Goal: Find specific page/section: Find specific page/section

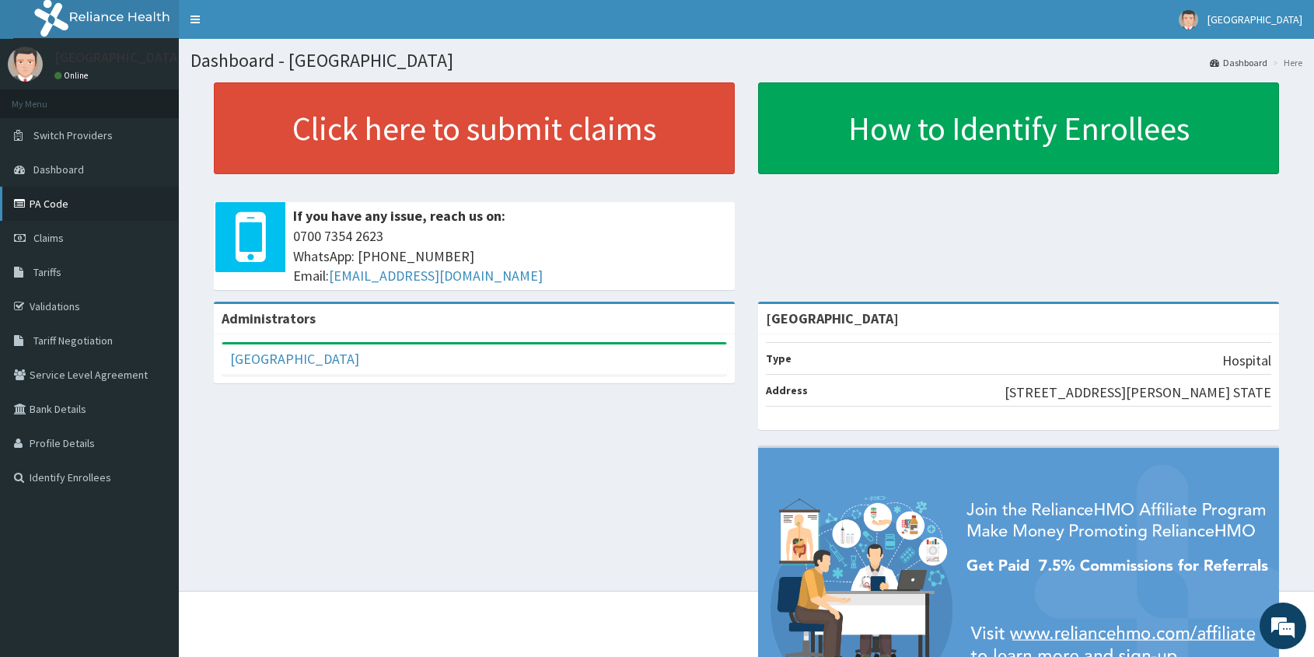
click at [44, 199] on link "PA Code" at bounding box center [89, 204] width 179 height 34
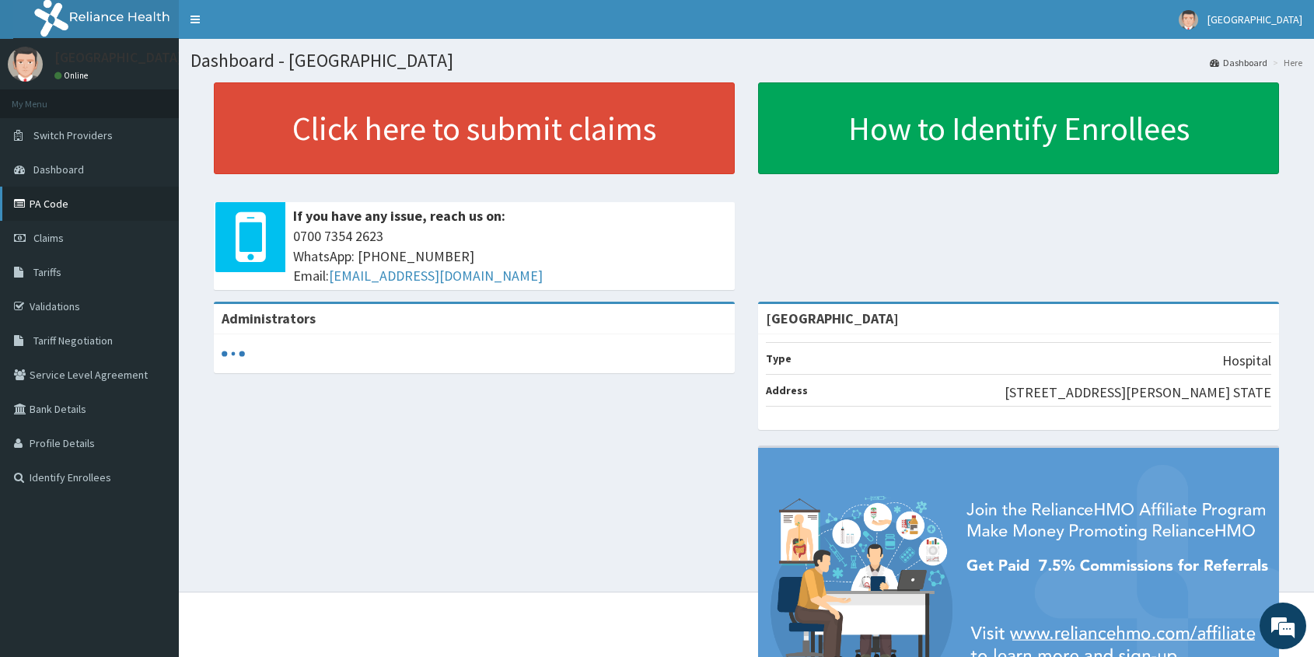
click at [57, 201] on link "PA Code" at bounding box center [89, 204] width 179 height 34
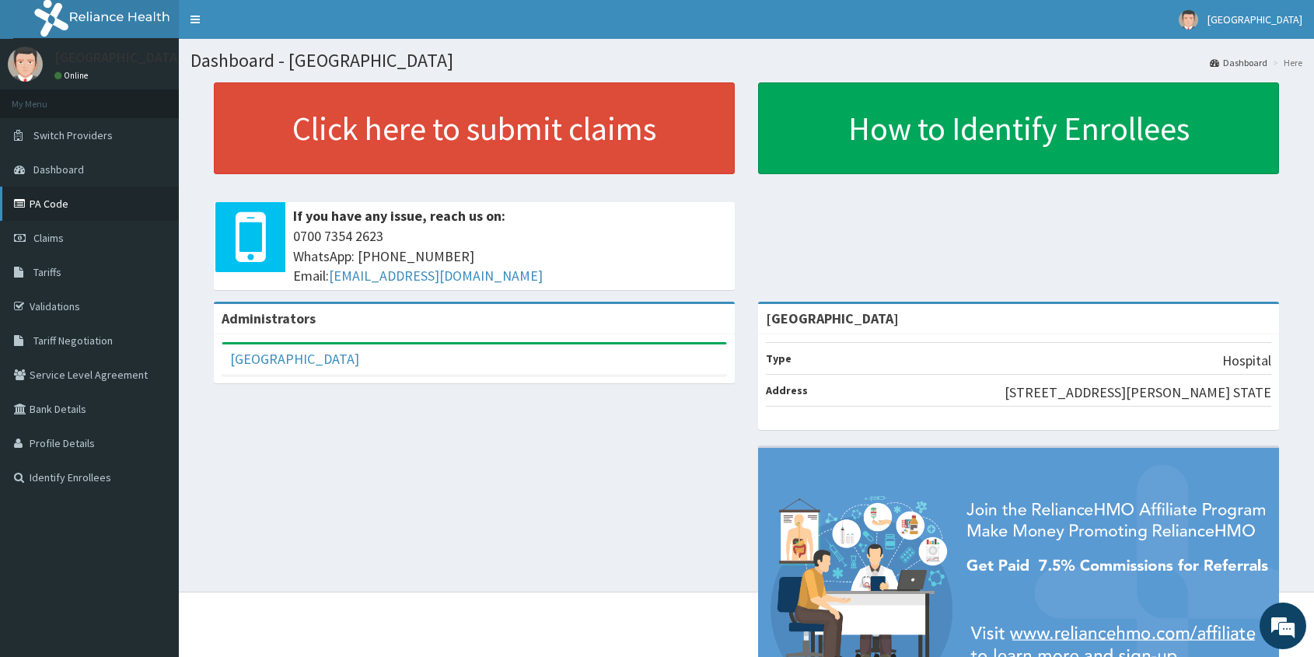
click at [49, 204] on link "PA Code" at bounding box center [89, 204] width 179 height 34
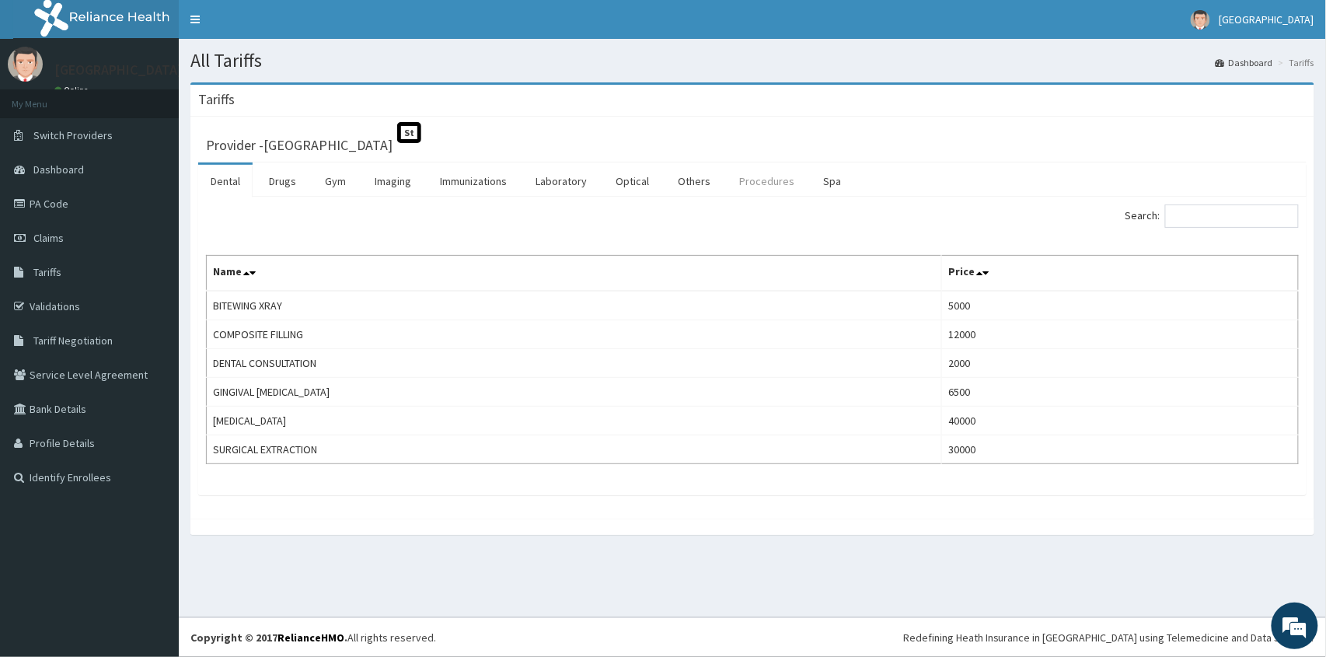
click at [748, 187] on link "Procedures" at bounding box center [767, 181] width 80 height 33
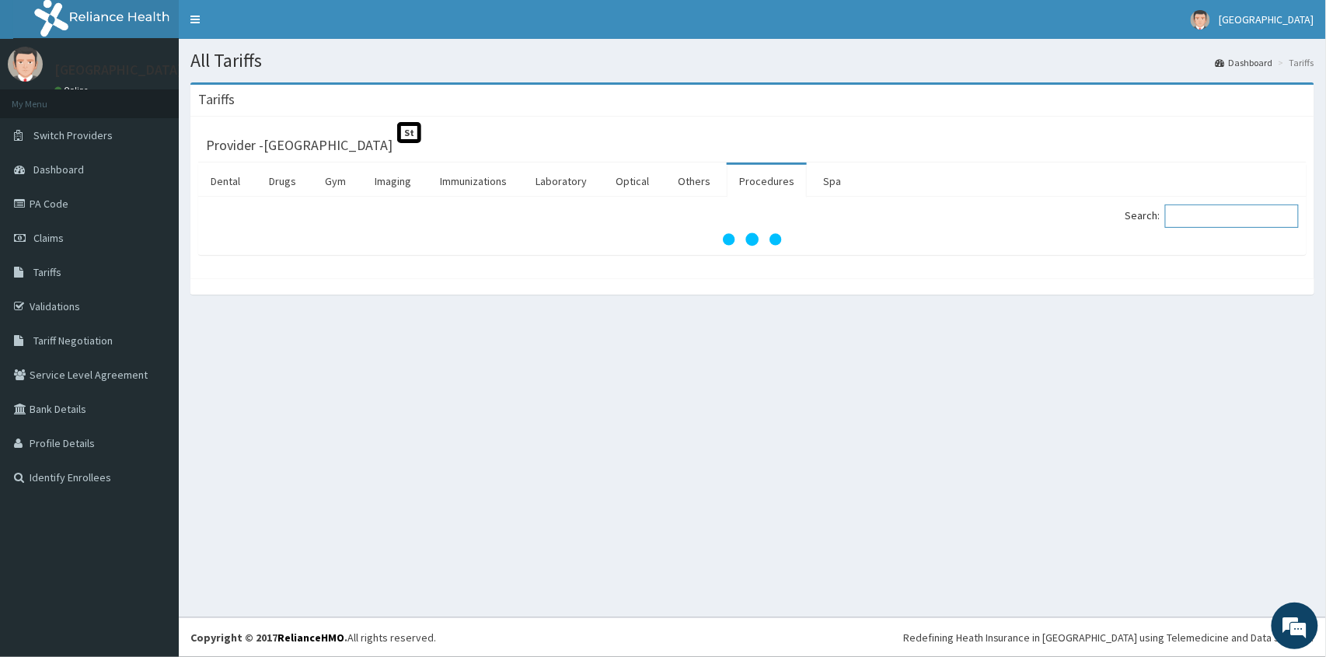
click at [1257, 218] on input "Search:" at bounding box center [1232, 215] width 134 height 23
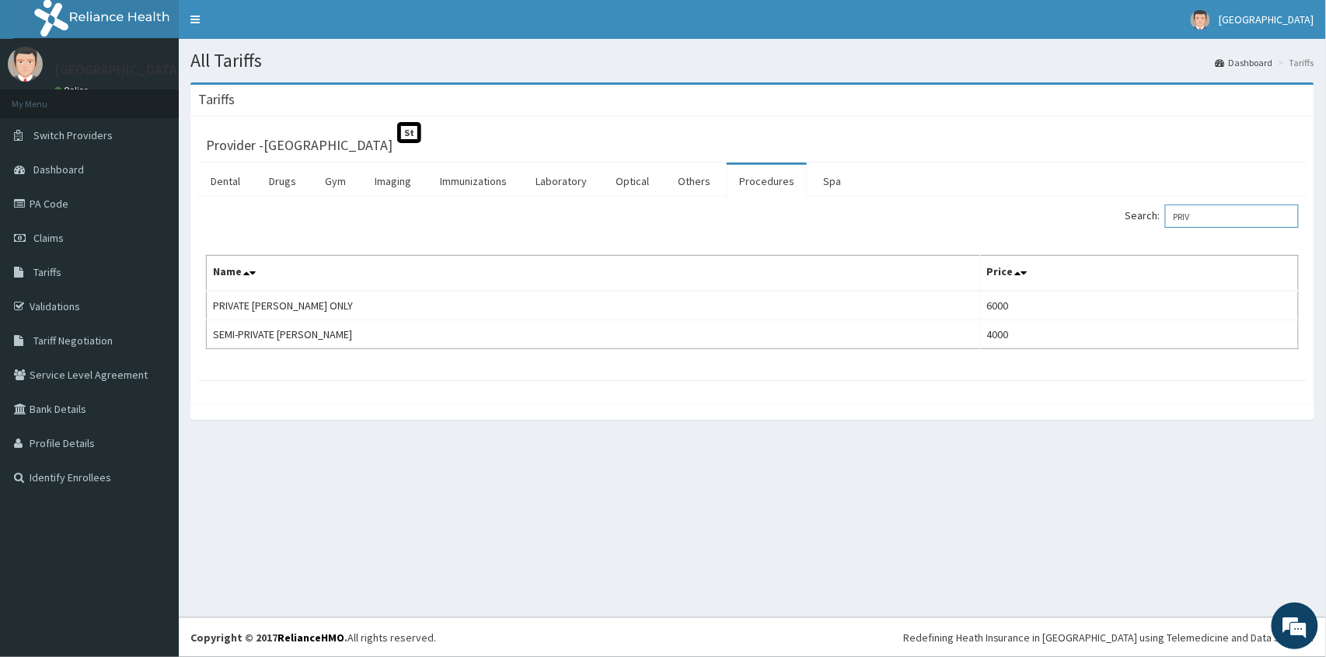
click at [1211, 216] on input "PRIV" at bounding box center [1232, 215] width 134 height 23
type input "P"
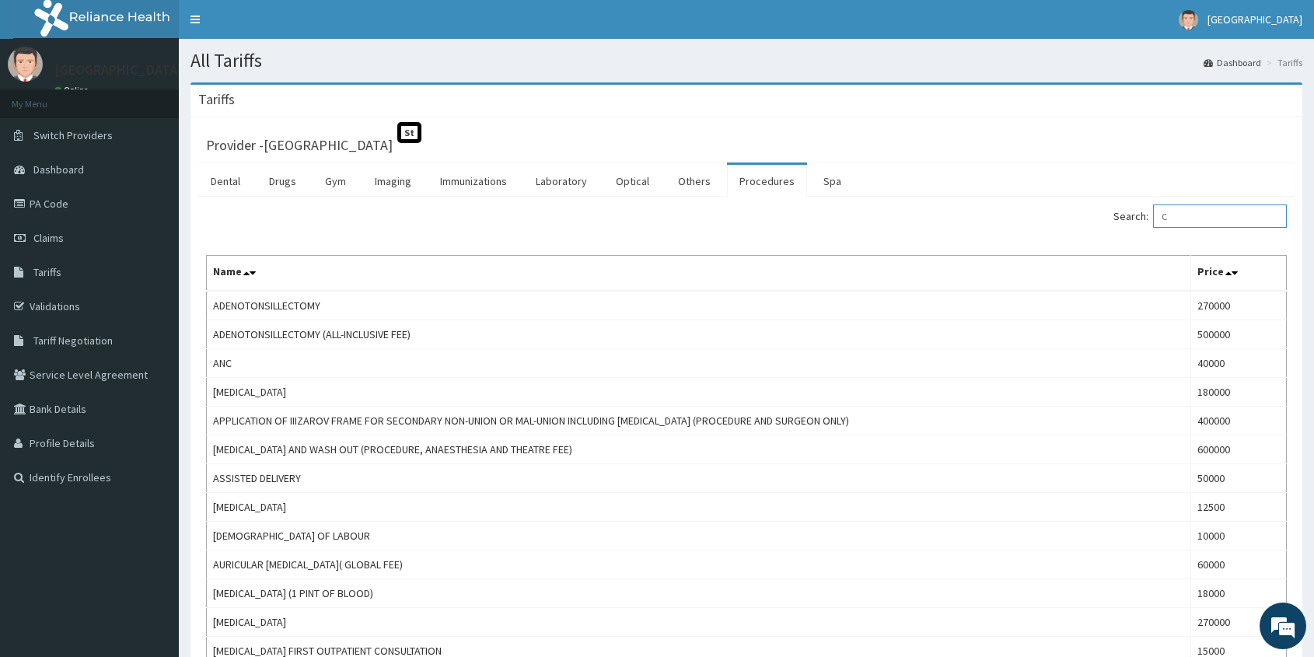
type input "C"
click at [1199, 105] on div "Tariffs" at bounding box center [745, 101] width 1111 height 32
click at [63, 204] on link "PA Code" at bounding box center [89, 204] width 179 height 34
